Goal: Task Accomplishment & Management: Manage account settings

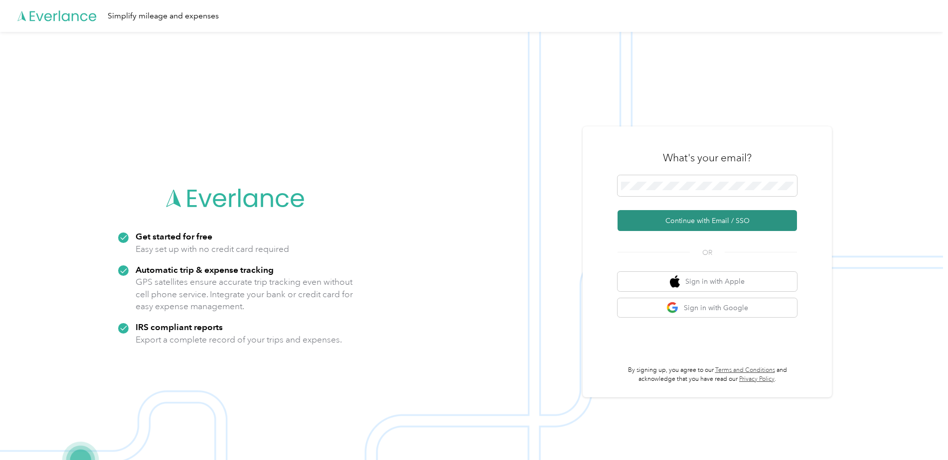
click at [703, 225] on button "Continue with Email / SSO" at bounding box center [706, 220] width 179 height 21
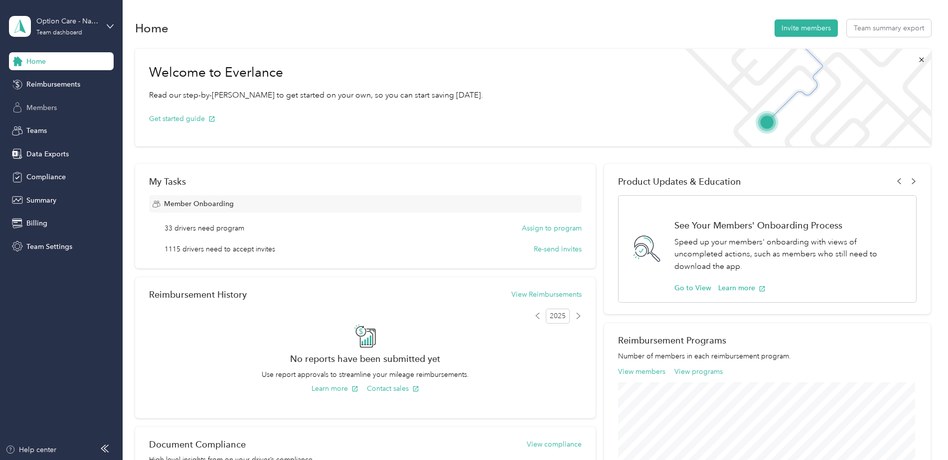
click at [43, 112] on span "Members" at bounding box center [41, 108] width 30 height 10
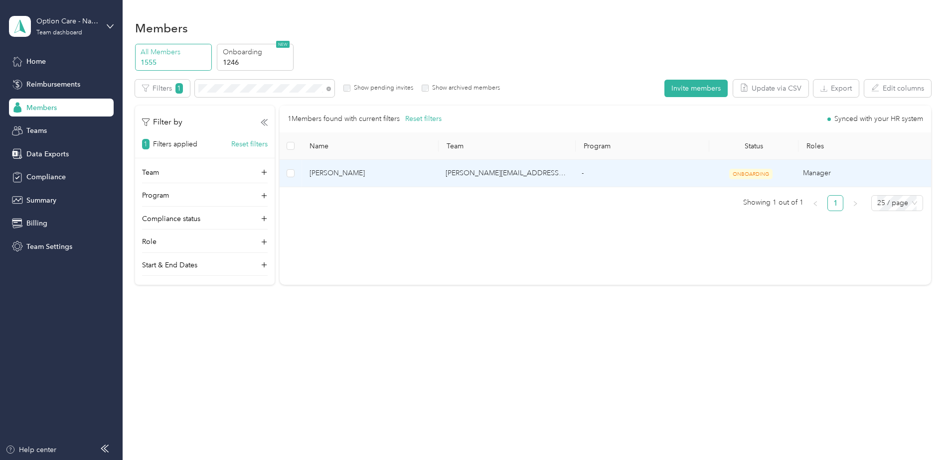
click at [614, 182] on td "-" at bounding box center [640, 173] width 133 height 27
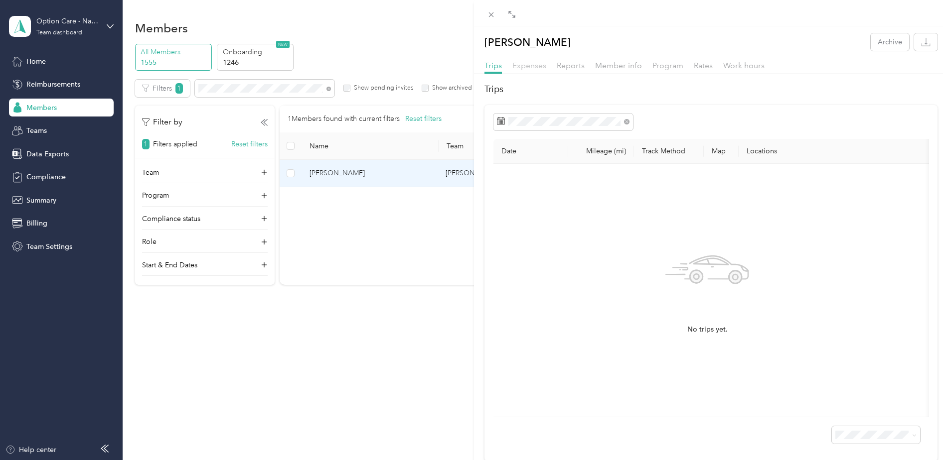
click at [531, 70] on span "Expenses" at bounding box center [529, 65] width 34 height 9
click at [575, 69] on span "Reports" at bounding box center [571, 65] width 28 height 9
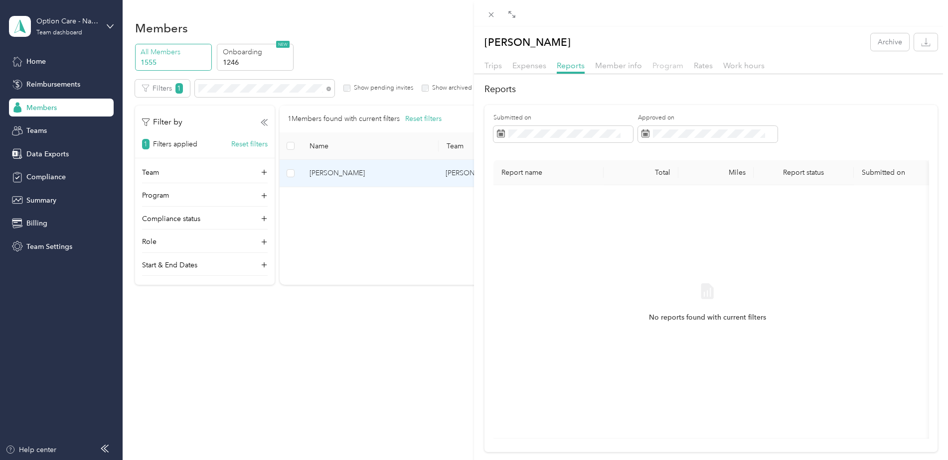
click at [665, 70] on span "Program" at bounding box center [667, 65] width 31 height 9
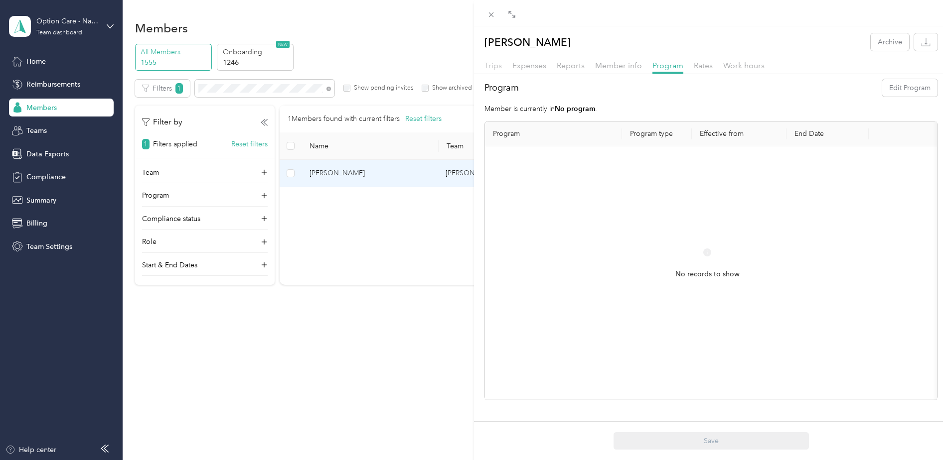
click at [489, 68] on span "Trips" at bounding box center [492, 65] width 17 height 9
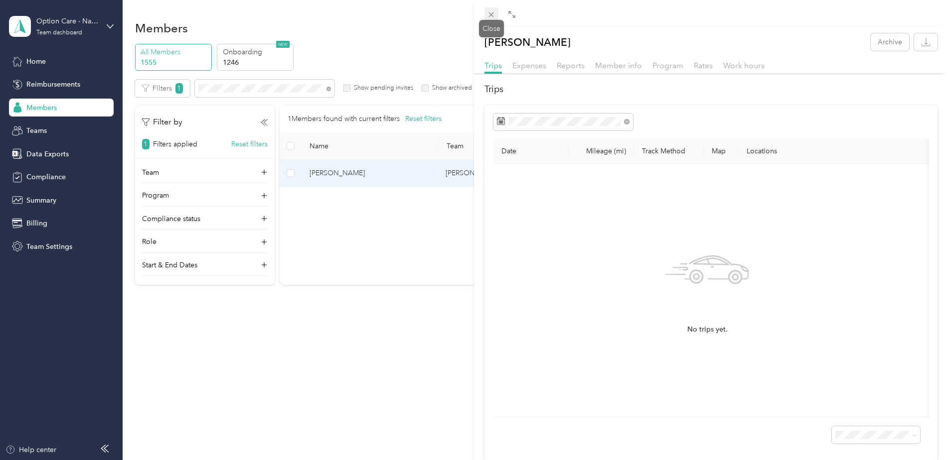
click at [490, 17] on icon at bounding box center [491, 14] width 8 height 8
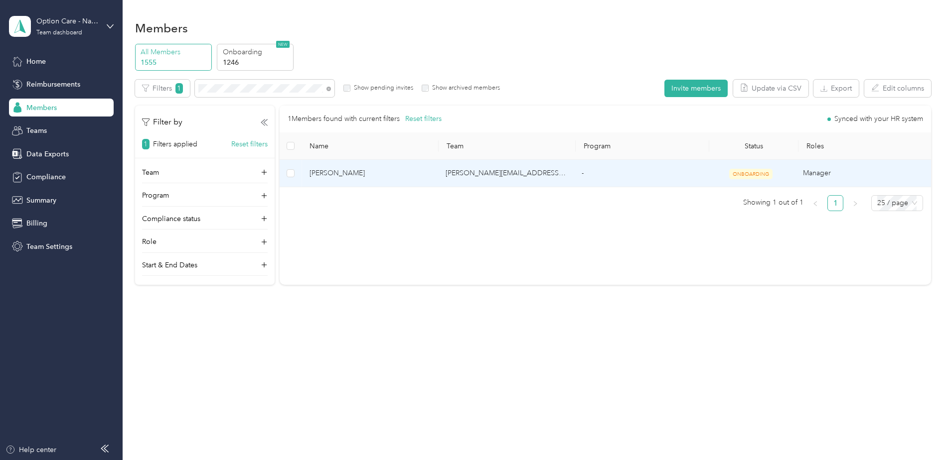
click at [637, 185] on td "-" at bounding box center [640, 173] width 133 height 27
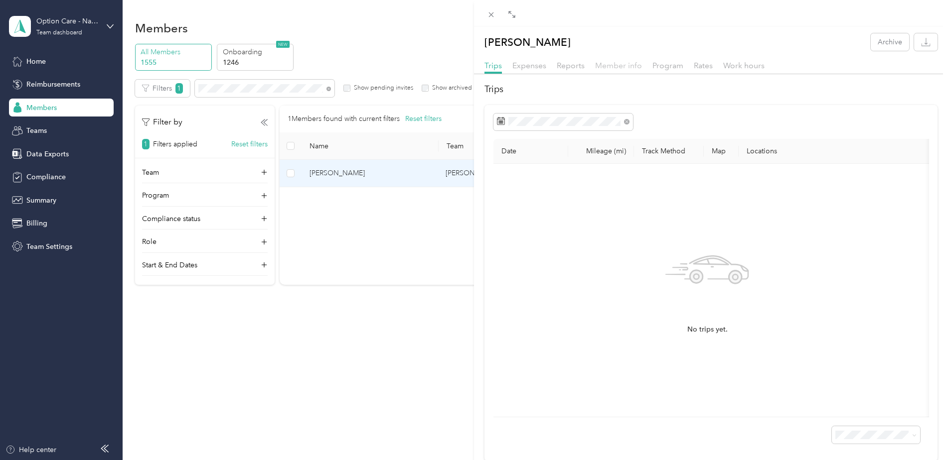
click at [640, 64] on span "Member info" at bounding box center [618, 65] width 47 height 9
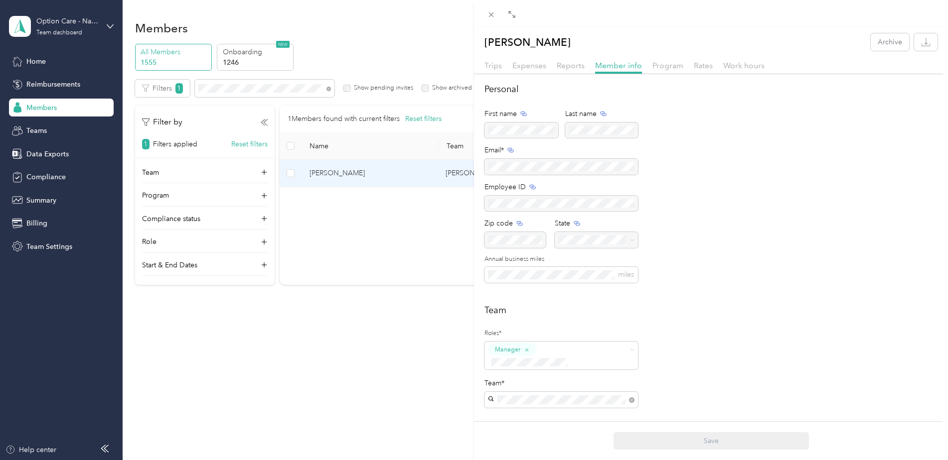
click at [659, 71] on div "Program" at bounding box center [667, 66] width 31 height 12
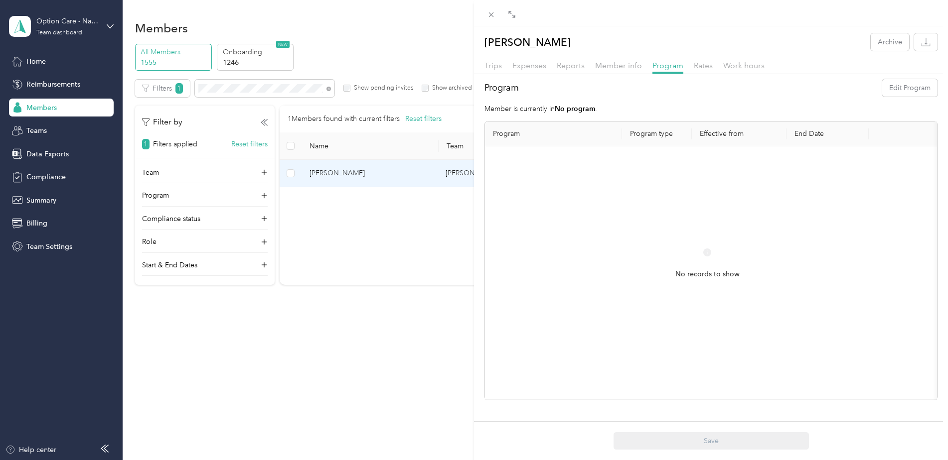
click at [799, 239] on div "No records to show" at bounding box center [707, 272] width 429 height 237
click at [697, 265] on div "No records to show" at bounding box center [707, 264] width 64 height 31
click at [894, 90] on button "Edit Program" at bounding box center [909, 87] width 55 height 17
click at [720, 97] on div "Program Edit Program Member is currently in No program . Program Program type E…" at bounding box center [711, 139] width 474 height 121
click at [693, 330] on div "[PERSON_NAME] Archive Trips Expenses Reports Member info Program Rates Work hou…" at bounding box center [711, 256] width 474 height 460
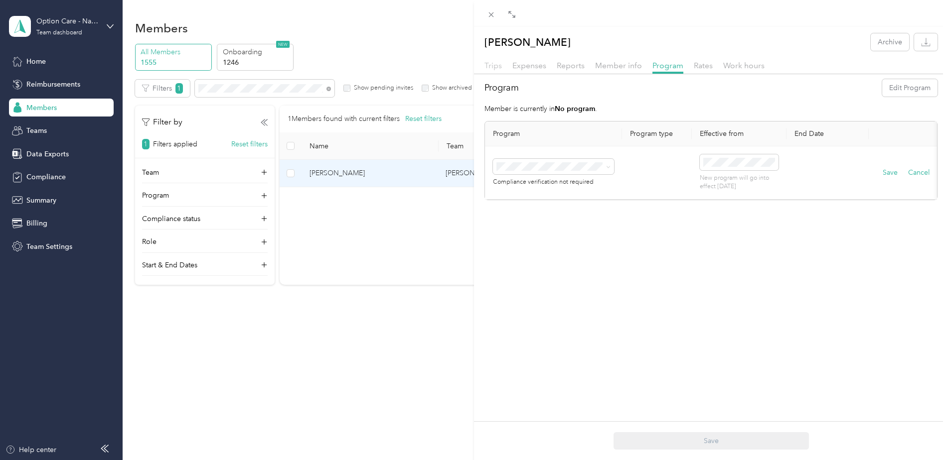
click at [491, 69] on span "Trips" at bounding box center [492, 65] width 17 height 9
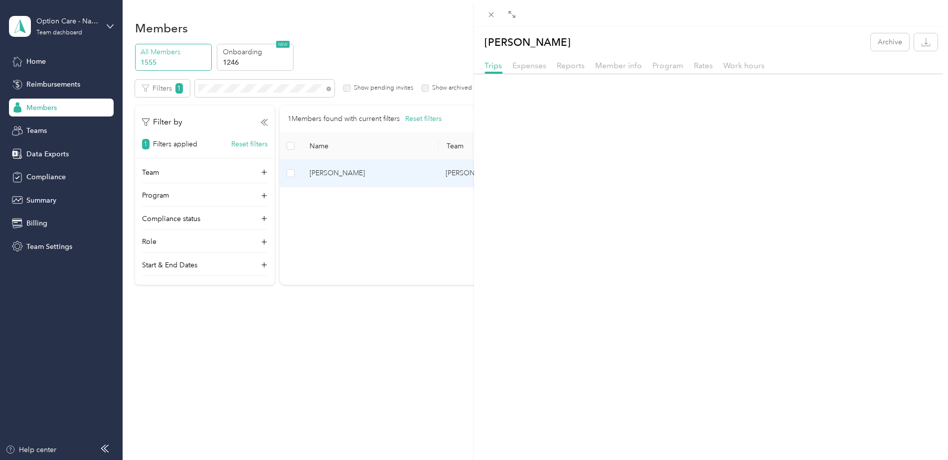
click at [682, 65] on div "Trips Expenses Reports Member info Program Rates Work hours" at bounding box center [711, 67] width 474 height 14
click at [668, 69] on span "Program" at bounding box center [667, 65] width 31 height 9
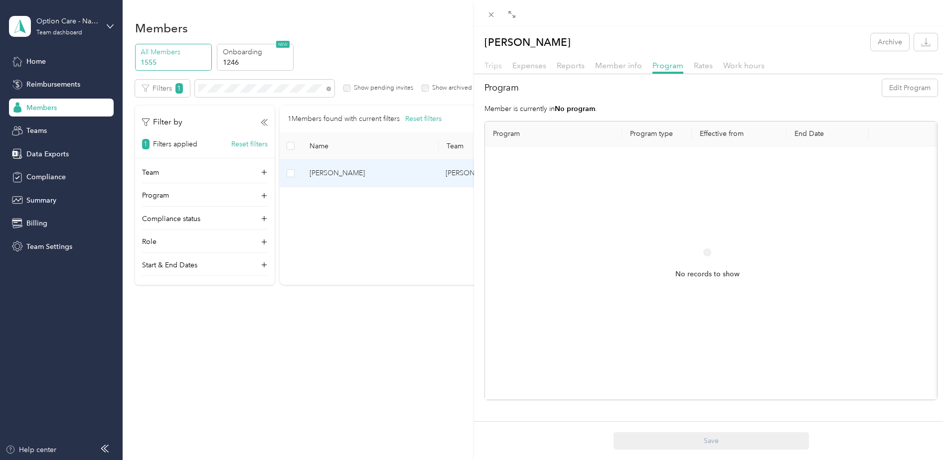
click at [499, 63] on span "Trips" at bounding box center [492, 65] width 17 height 9
